Goal: Task Accomplishment & Management: Manage account settings

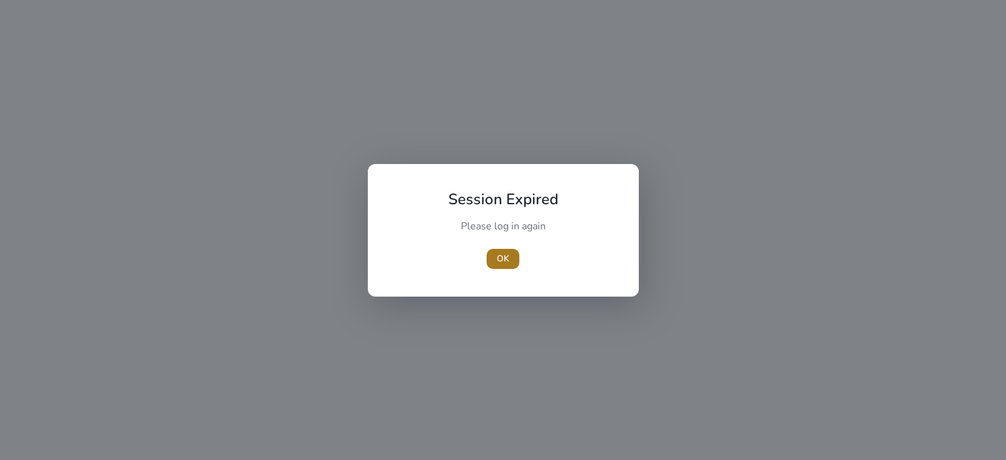
click at [515, 264] on span "button" at bounding box center [503, 259] width 33 height 30
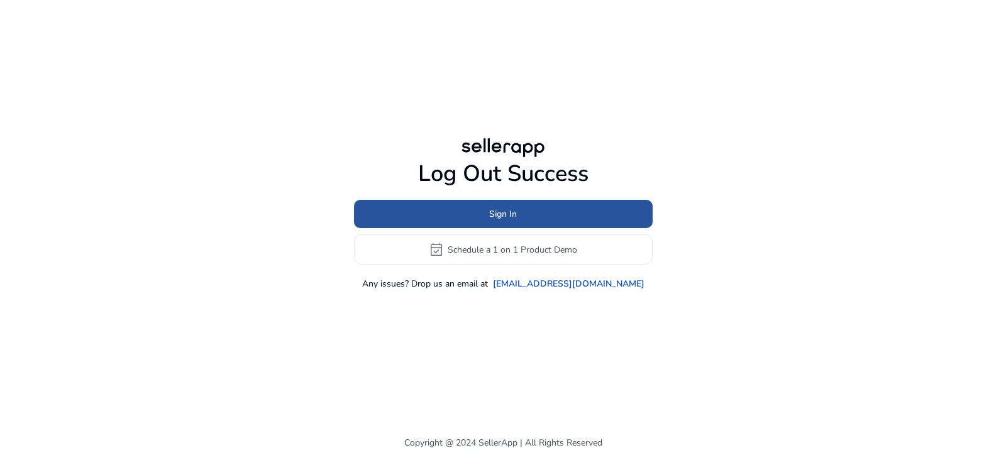
click at [519, 209] on span at bounding box center [503, 214] width 299 height 30
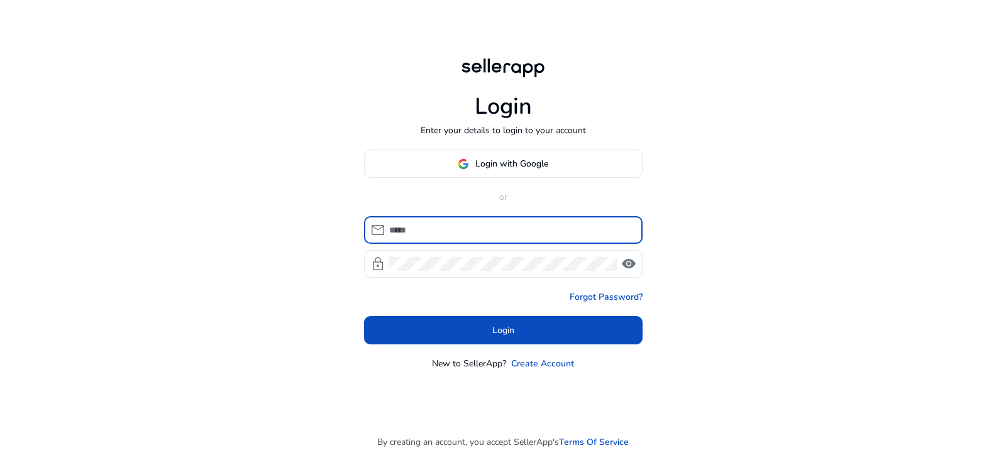
type input "**********"
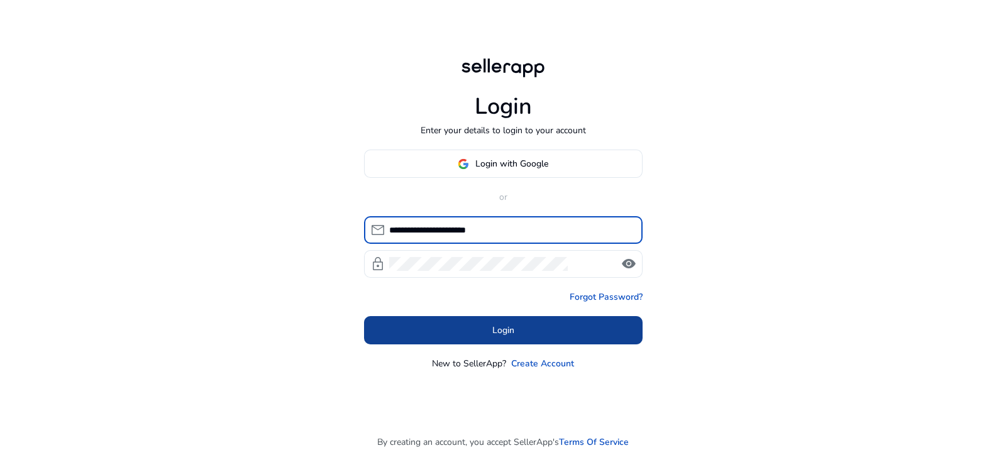
click at [519, 333] on span at bounding box center [503, 331] width 278 height 30
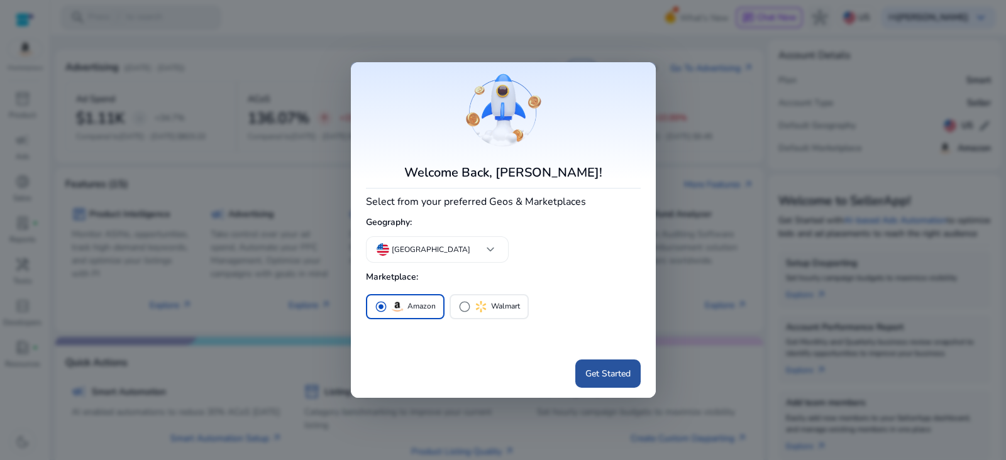
click at [613, 368] on span "Get Started" at bounding box center [607, 373] width 45 height 13
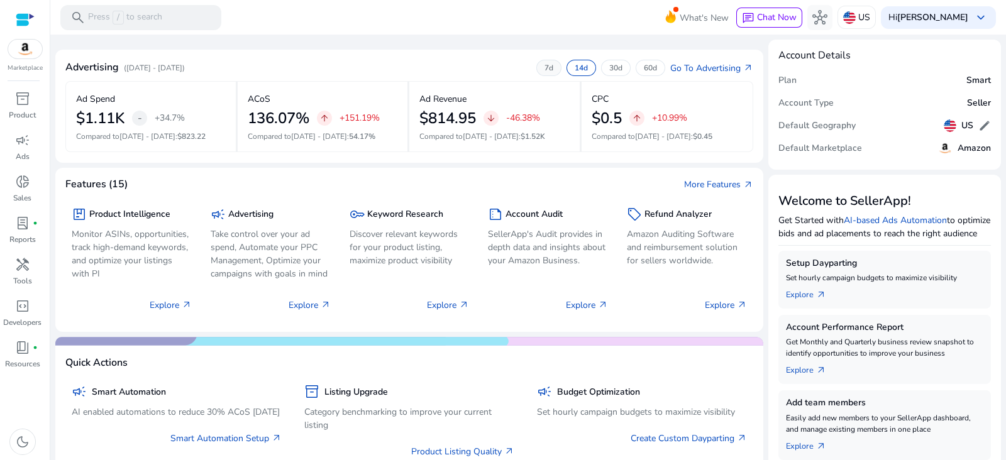
click at [544, 68] on p "7d" at bounding box center [548, 68] width 9 height 10
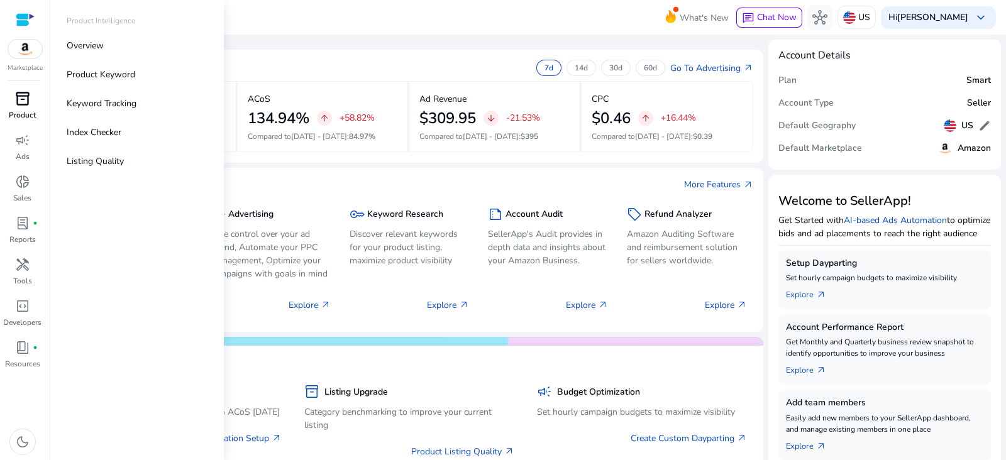
click at [21, 108] on link "inventory_2 Product" at bounding box center [22, 109] width 45 height 41
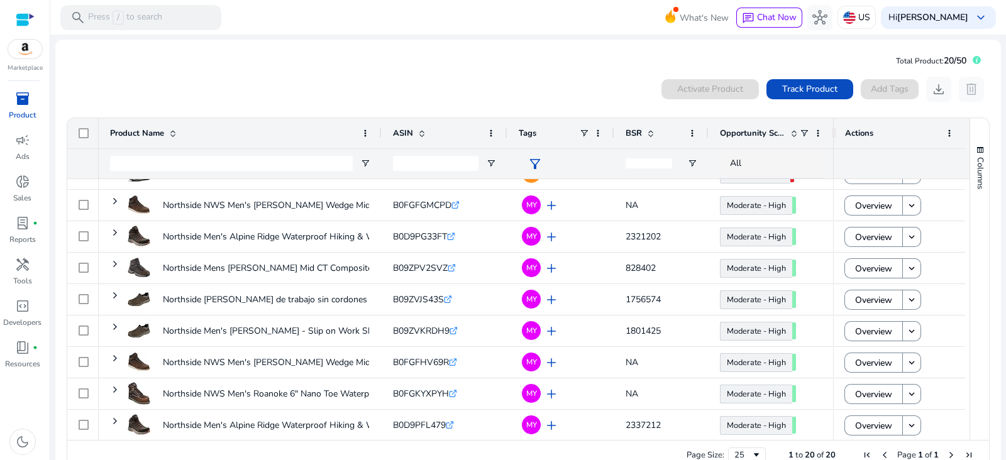
scroll to position [180, 0]
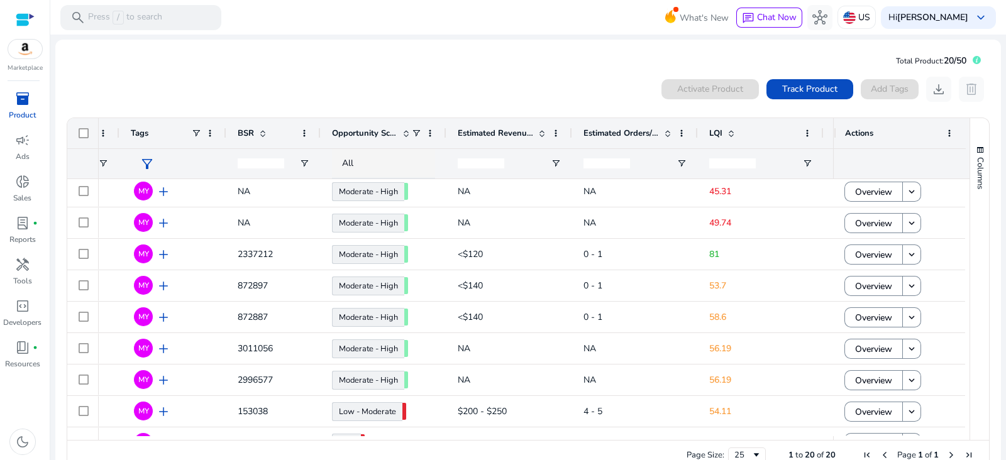
click at [585, 337] on span "NA" at bounding box center [634, 349] width 103 height 26
